Goal: Information Seeking & Learning: Learn about a topic

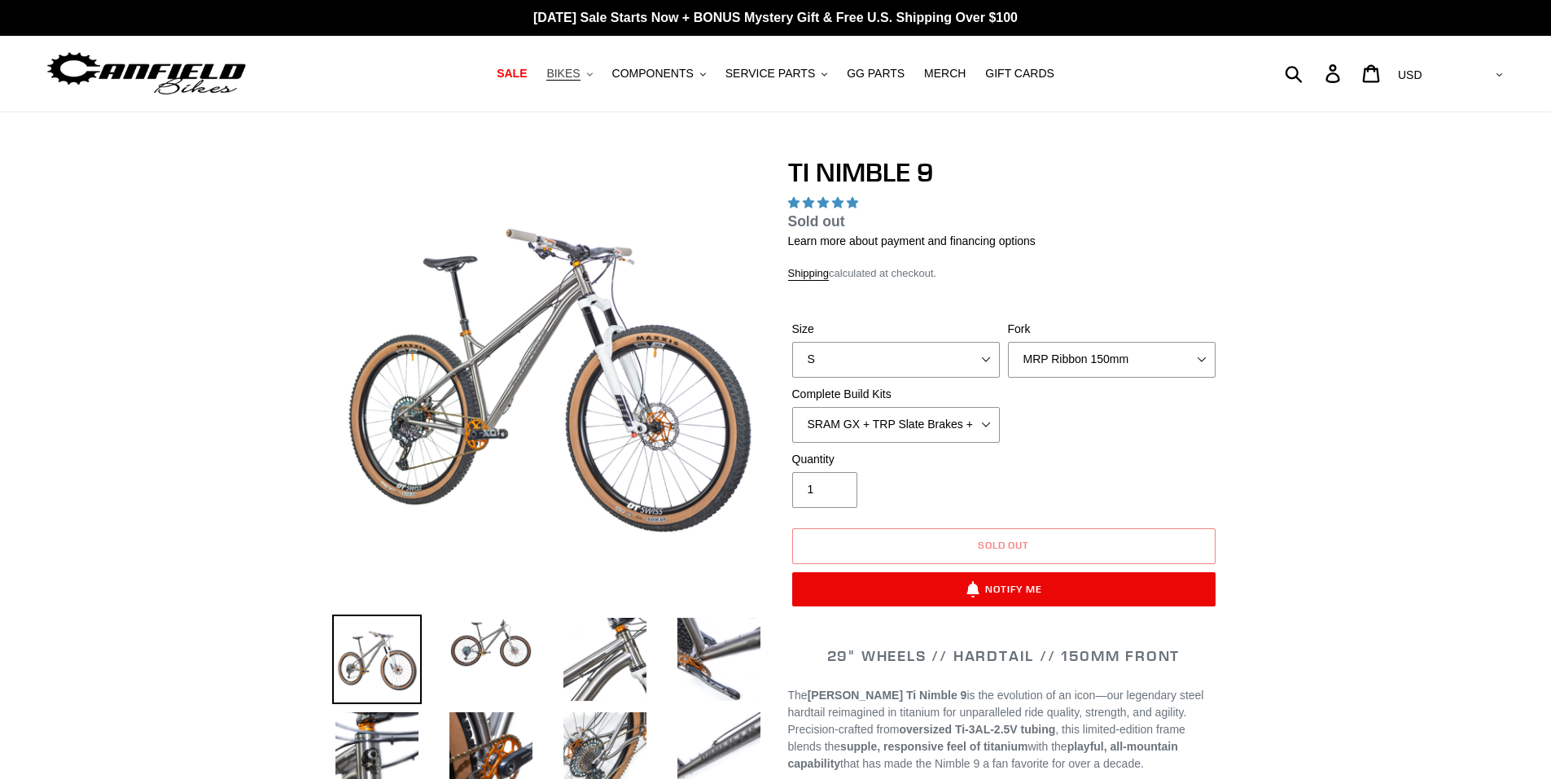
click at [580, 70] on span "BIKES" at bounding box center [562, 74] width 33 height 14
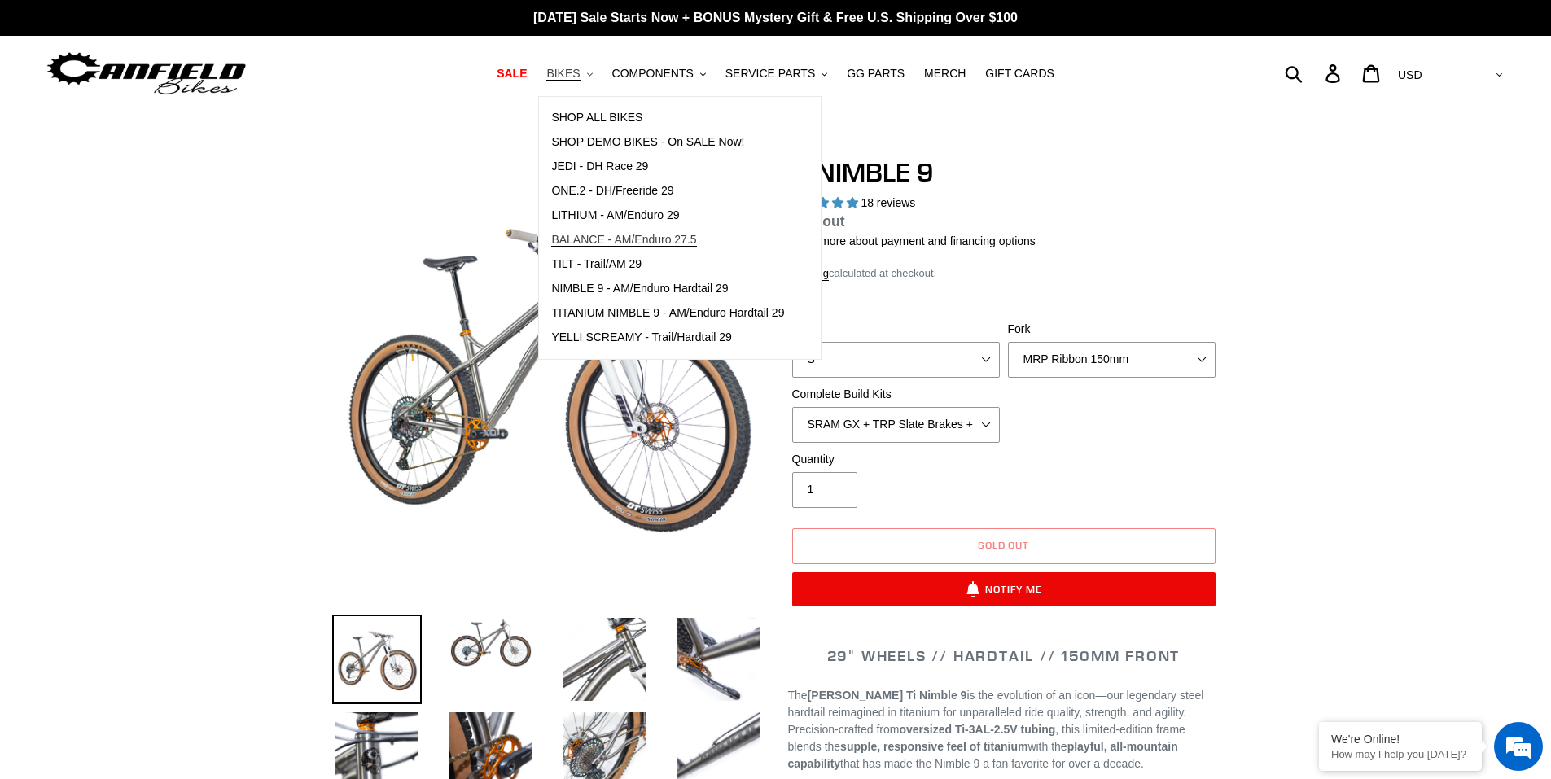
select select "highest-rating"
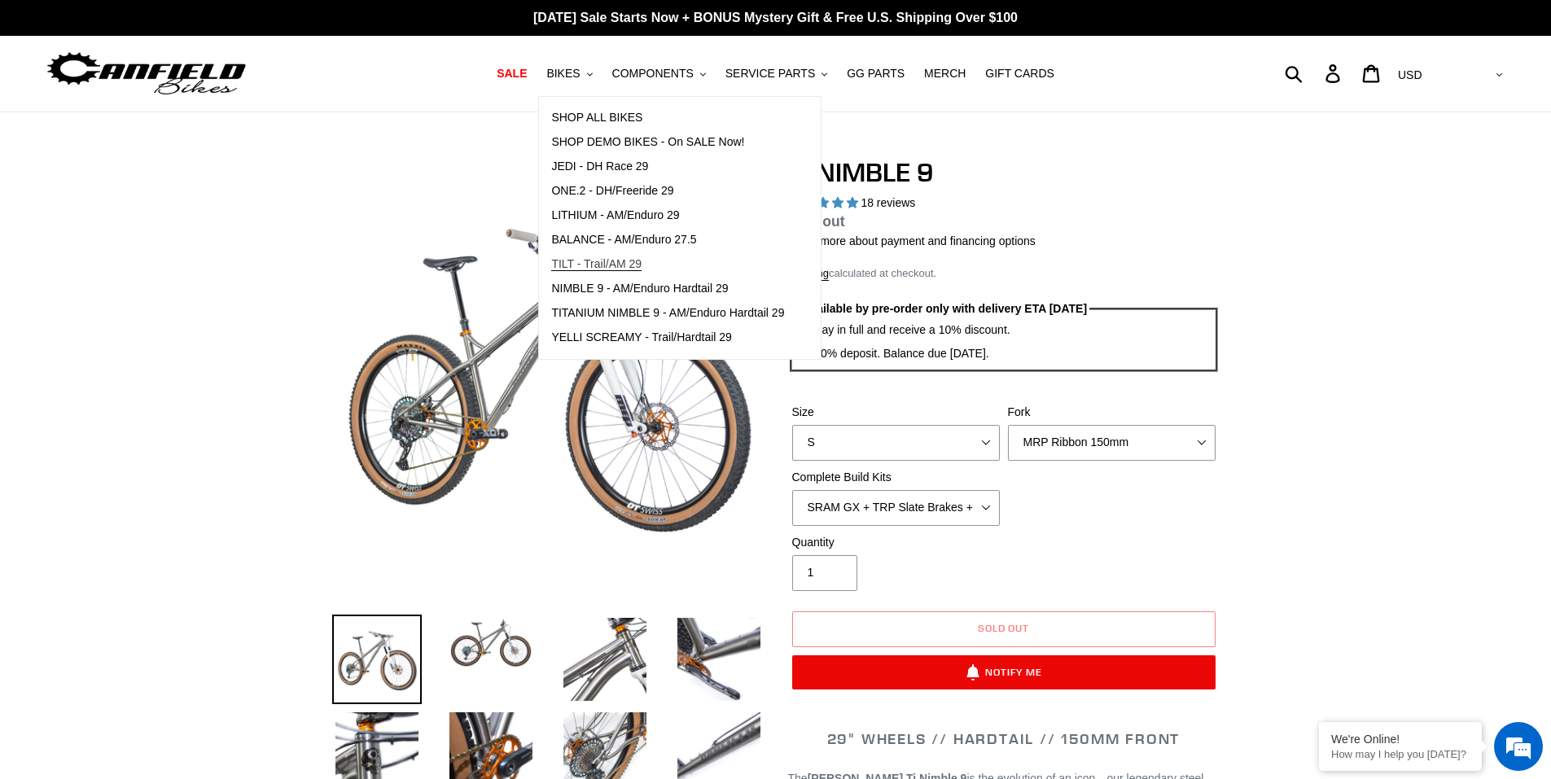
click at [628, 264] on span "TILT - Trail/AM 29" at bounding box center [596, 264] width 90 height 14
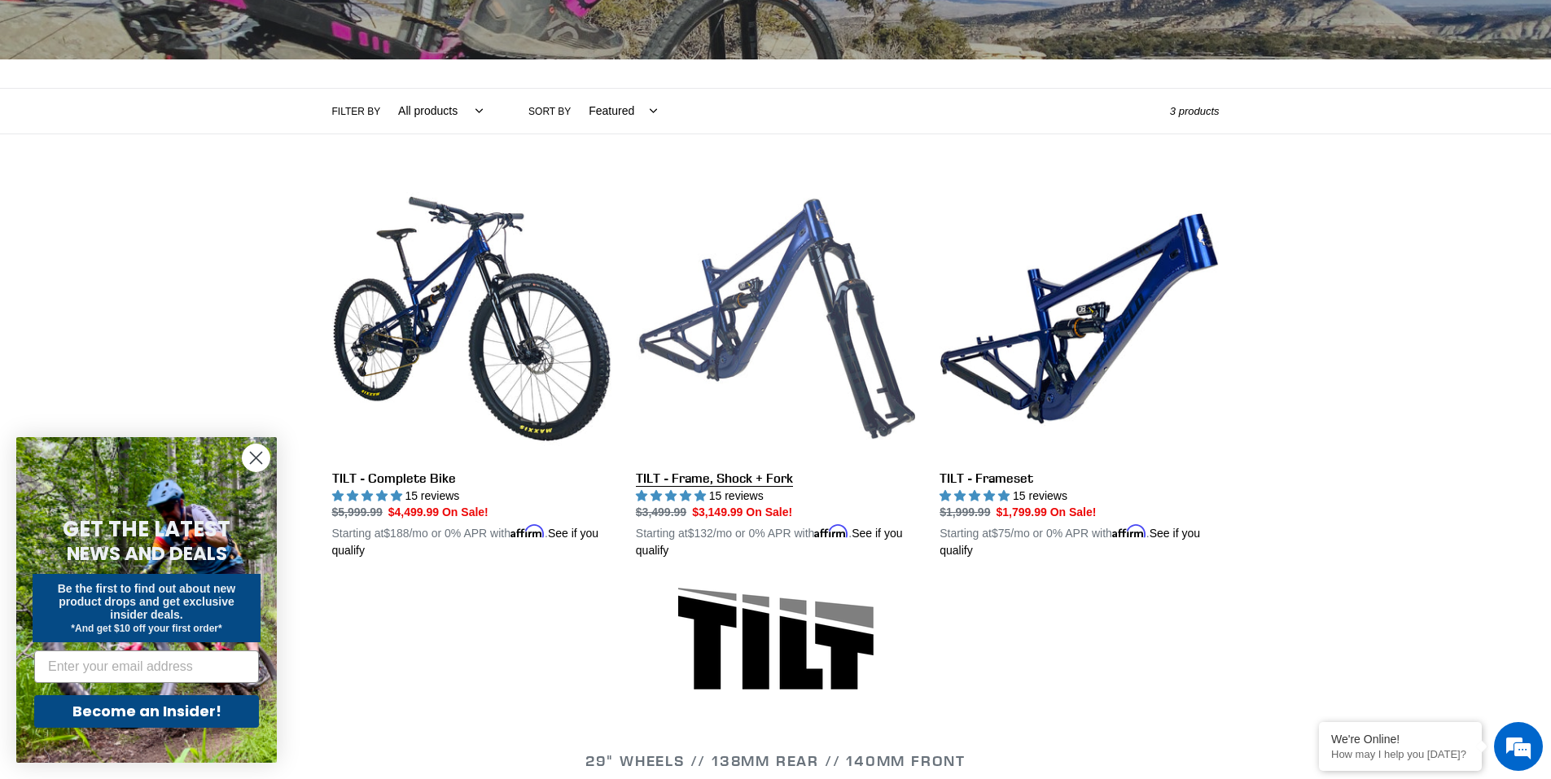
scroll to position [326, 0]
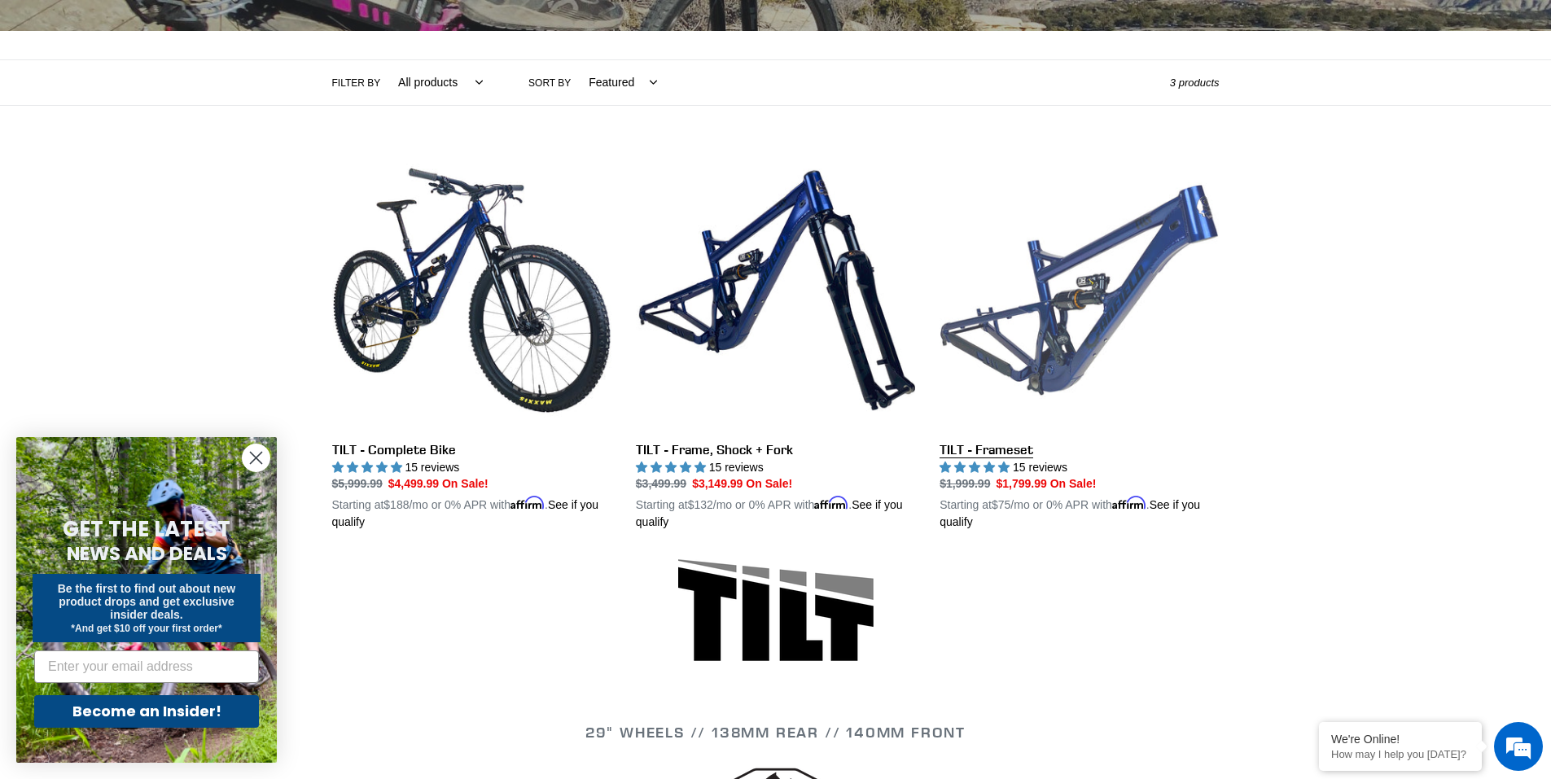
click at [1009, 299] on link "TILT - Frameset" at bounding box center [1078, 341] width 279 height 381
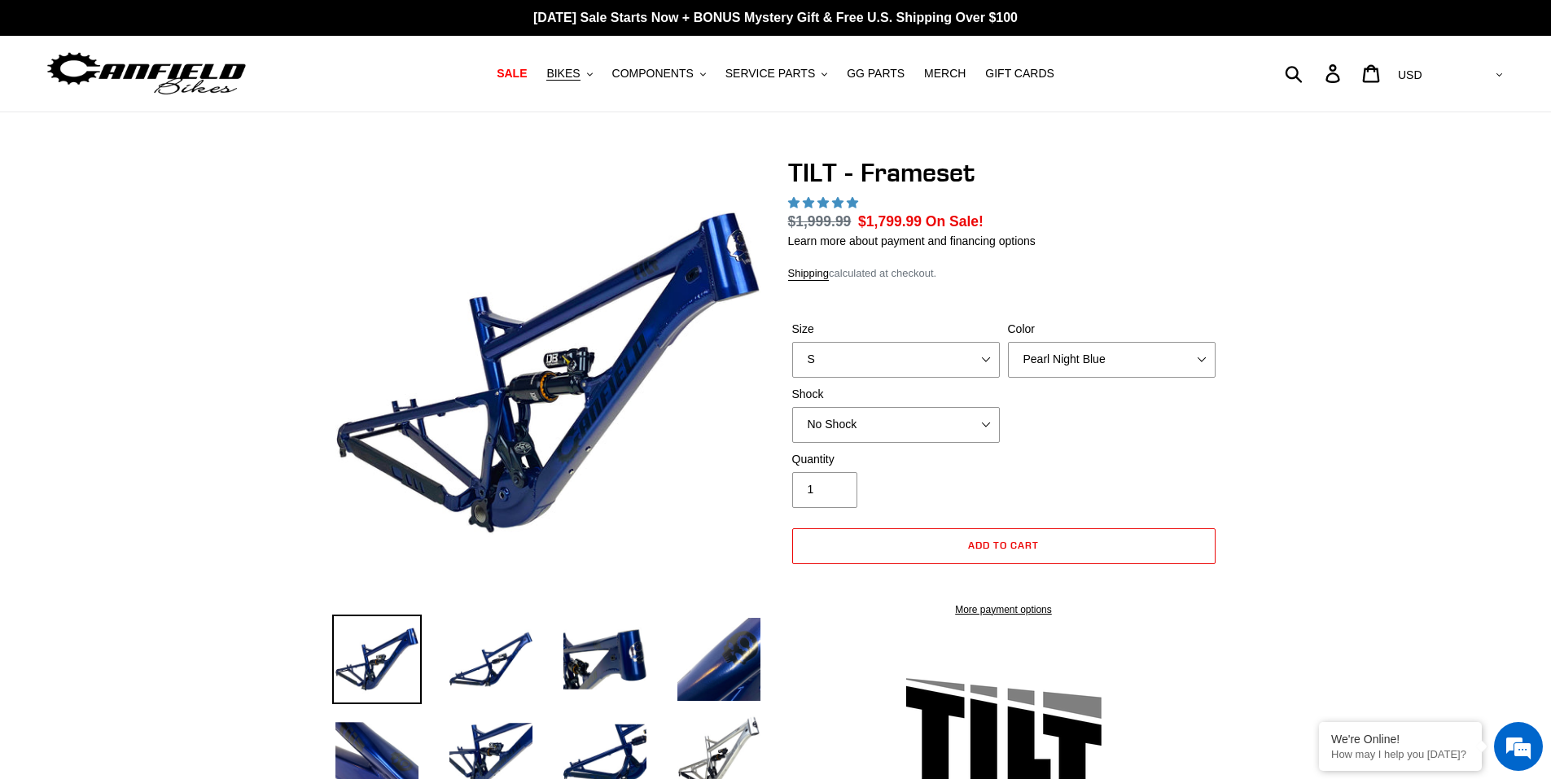
select select "highest-rating"
